Goal: Obtain resource: Download file/media

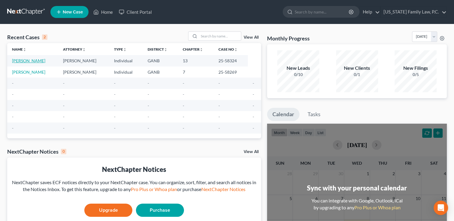
click at [27, 60] on link "[PERSON_NAME]" at bounding box center [28, 60] width 33 height 5
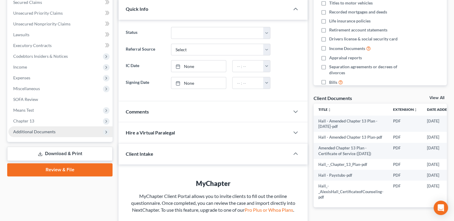
scroll to position [180, 0]
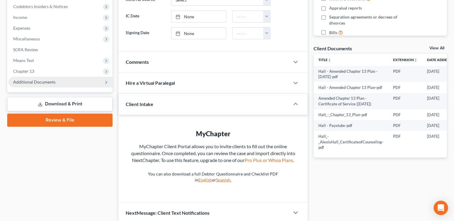
click at [43, 81] on span "Additional Documents" at bounding box center [34, 81] width 42 height 5
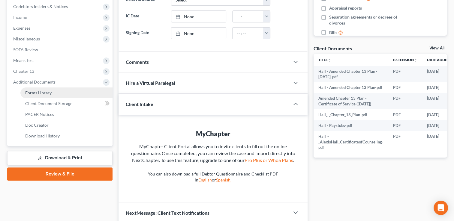
click at [38, 93] on span "Forms Library" at bounding box center [38, 92] width 26 height 5
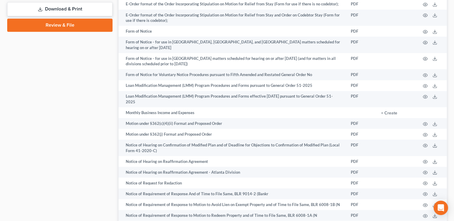
scroll to position [239, 0]
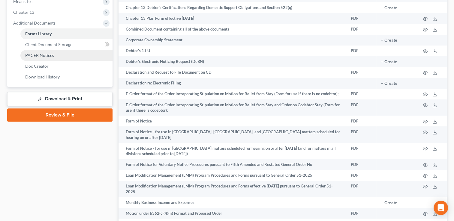
click at [50, 54] on span "PACER Notices" at bounding box center [39, 55] width 29 height 5
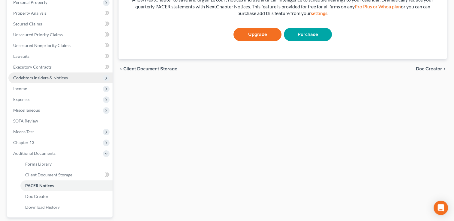
scroll to position [162, 0]
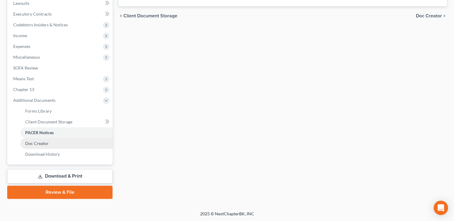
click at [45, 143] on span "Doc Creator" at bounding box center [36, 143] width 23 height 5
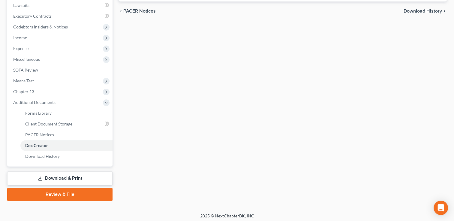
scroll to position [162, 0]
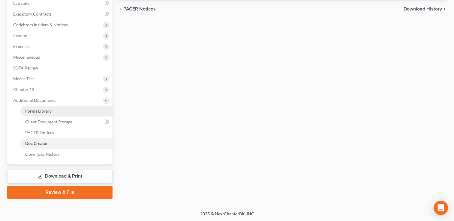
click at [46, 111] on span "Forms Library" at bounding box center [38, 111] width 26 height 5
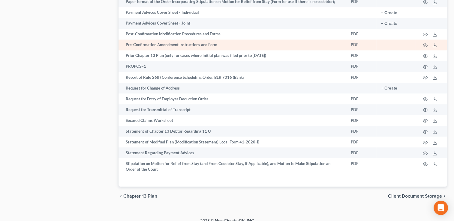
scroll to position [599, 0]
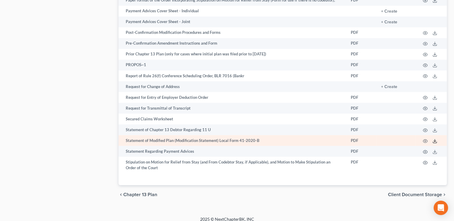
click at [435, 139] on icon at bounding box center [434, 141] width 5 height 5
click at [424, 139] on icon "button" at bounding box center [424, 141] width 5 height 5
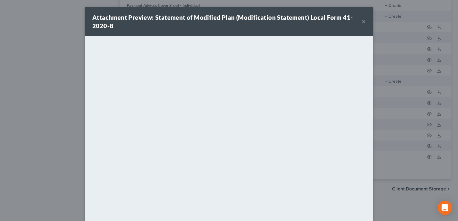
click at [363, 20] on button "×" at bounding box center [364, 21] width 4 height 7
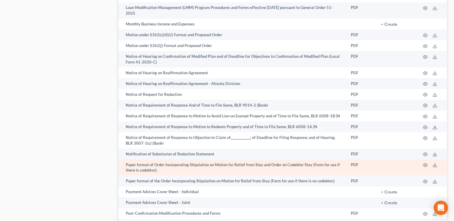
scroll to position [419, 0]
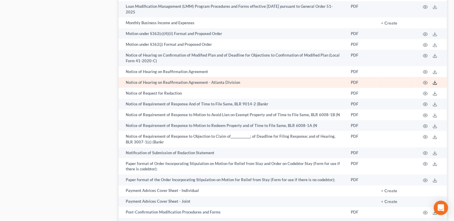
click at [435, 80] on icon at bounding box center [434, 82] width 5 height 5
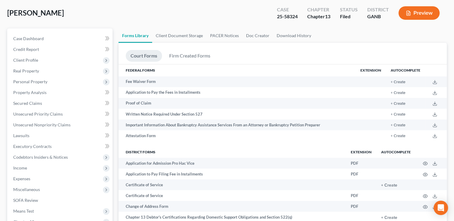
scroll to position [0, 0]
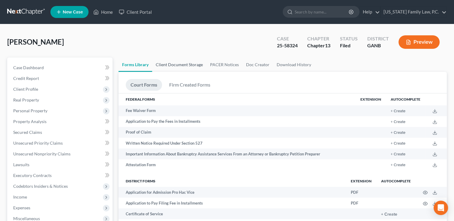
click at [183, 65] on link "Client Document Storage" at bounding box center [179, 65] width 54 height 14
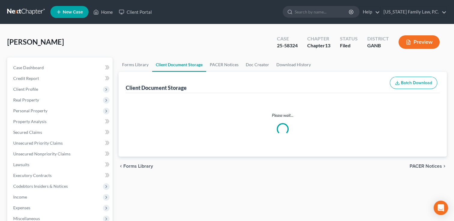
select select "5"
select select "35"
select select "0"
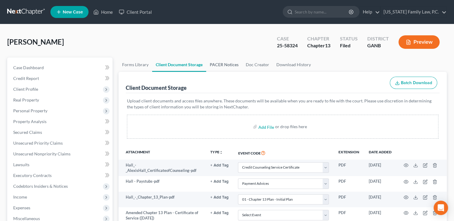
click at [223, 64] on link "PACER Notices" at bounding box center [224, 65] width 36 height 14
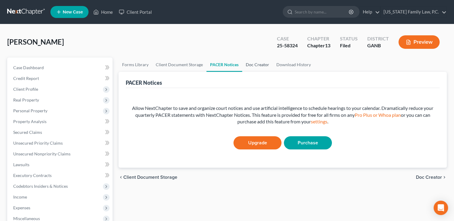
click at [252, 63] on link "Doc Creator" at bounding box center [257, 65] width 31 height 14
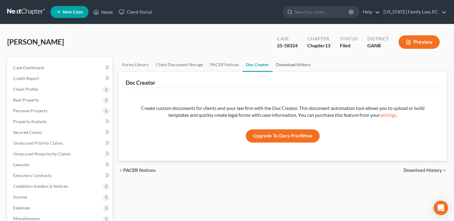
click at [278, 65] on link "Download History" at bounding box center [293, 65] width 42 height 14
